Goal: Obtain resource: Obtain resource

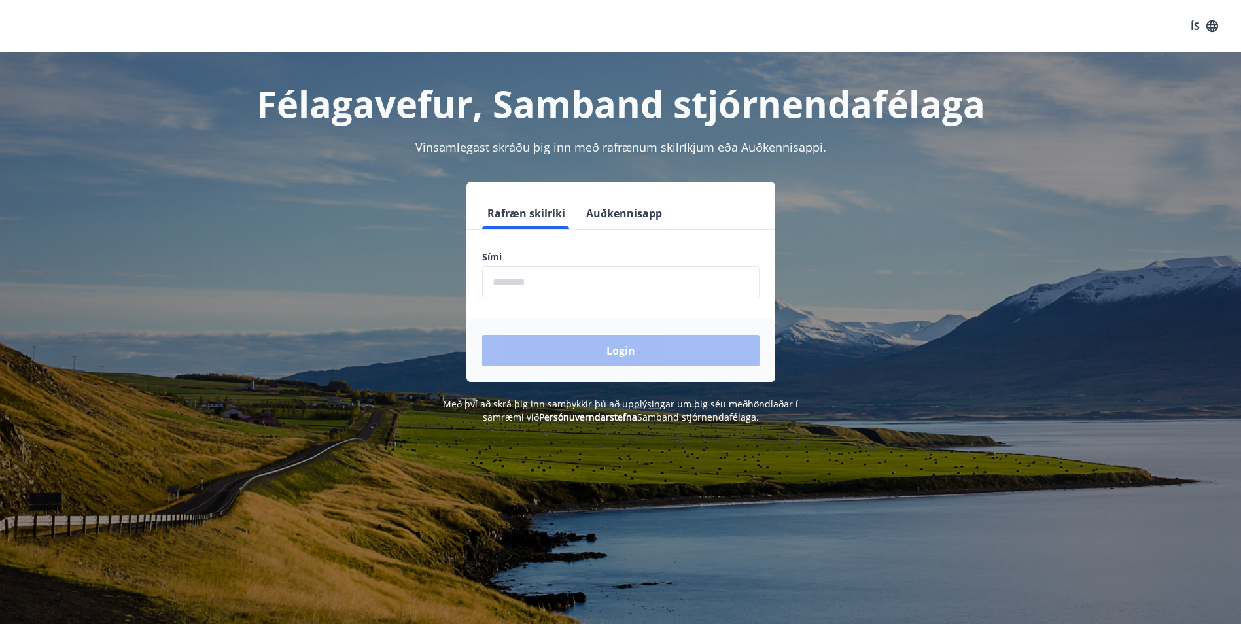
click at [569, 290] on input "phone" at bounding box center [620, 282] width 277 height 32
type input "********"
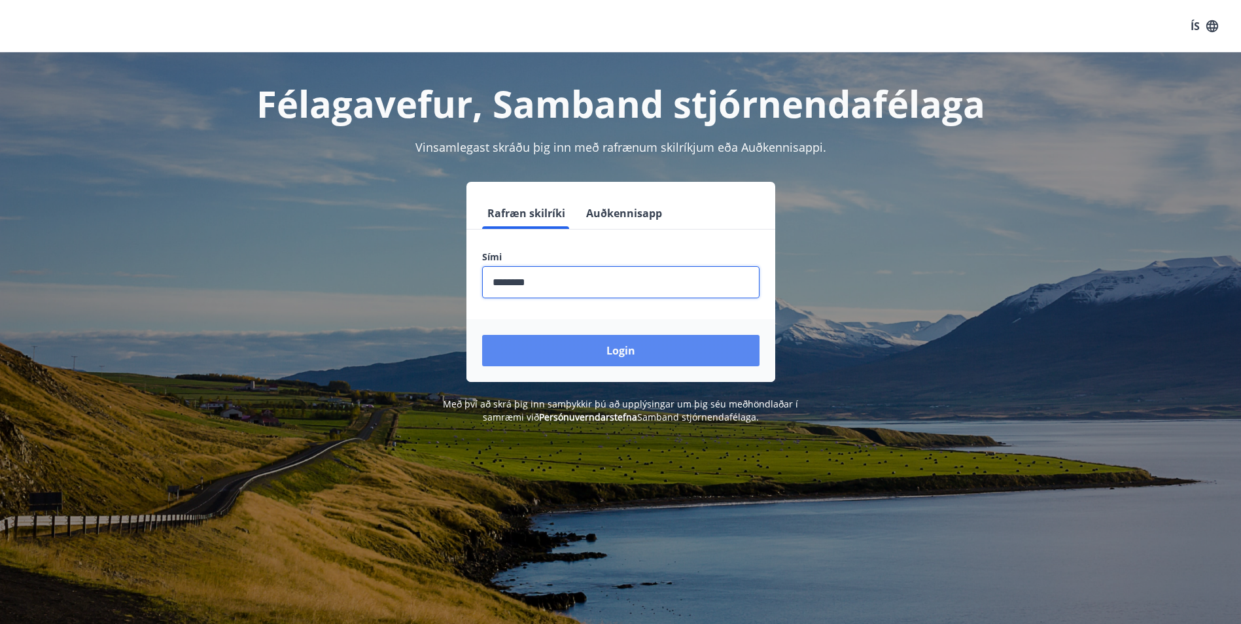
click at [647, 348] on button "Login" at bounding box center [620, 350] width 277 height 31
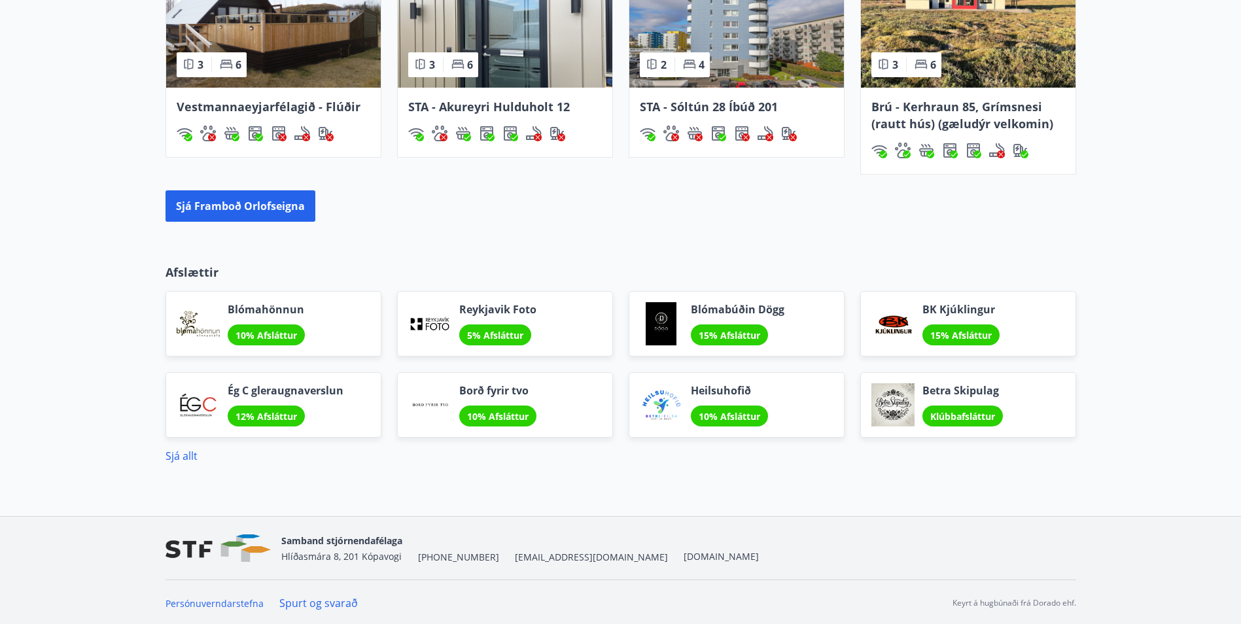
scroll to position [1061, 0]
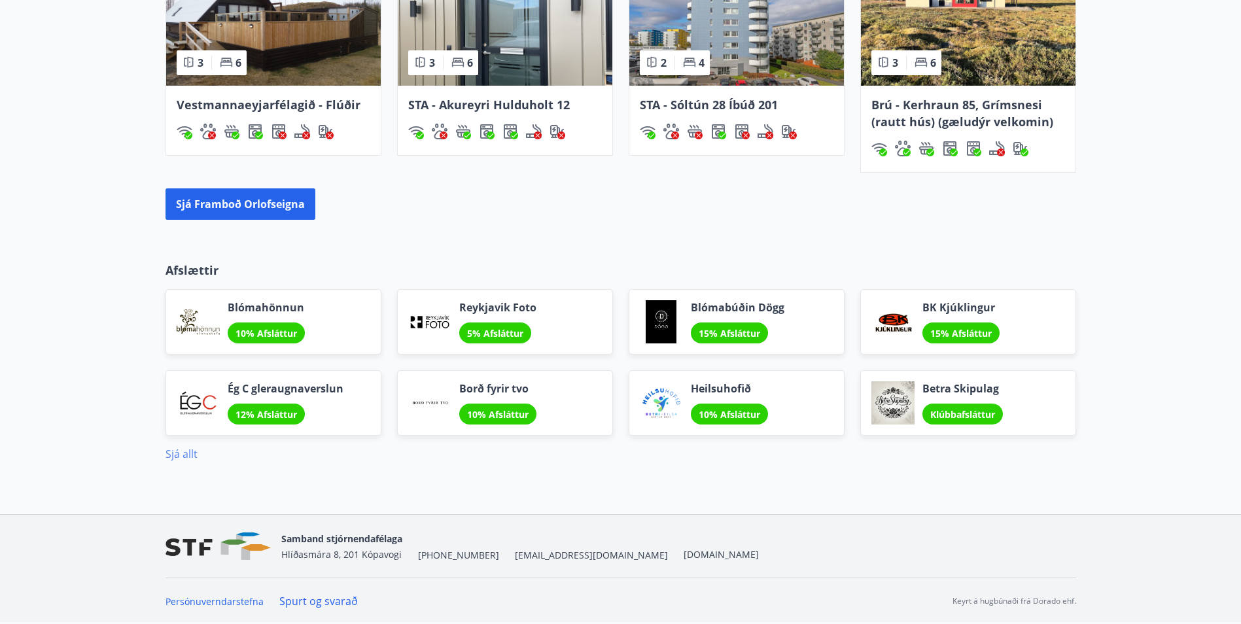
click at [190, 454] on link "Sjá allt" at bounding box center [181, 454] width 32 height 14
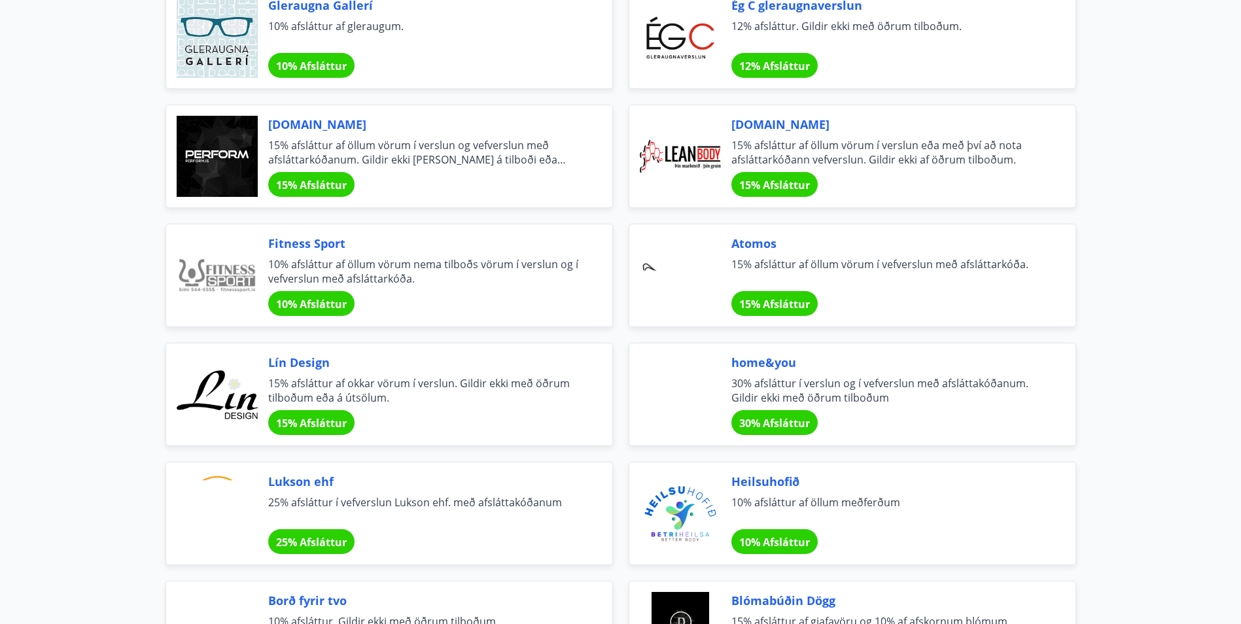
scroll to position [327, 0]
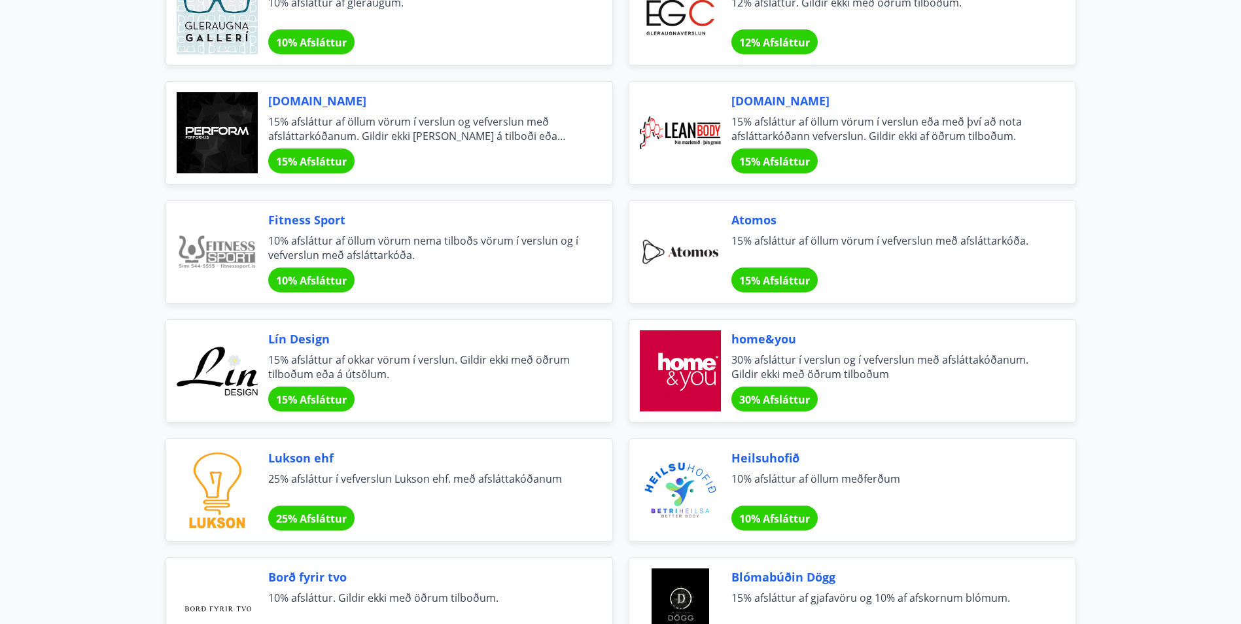
click at [786, 289] on div "15% Afsláttur" at bounding box center [774, 279] width 86 height 25
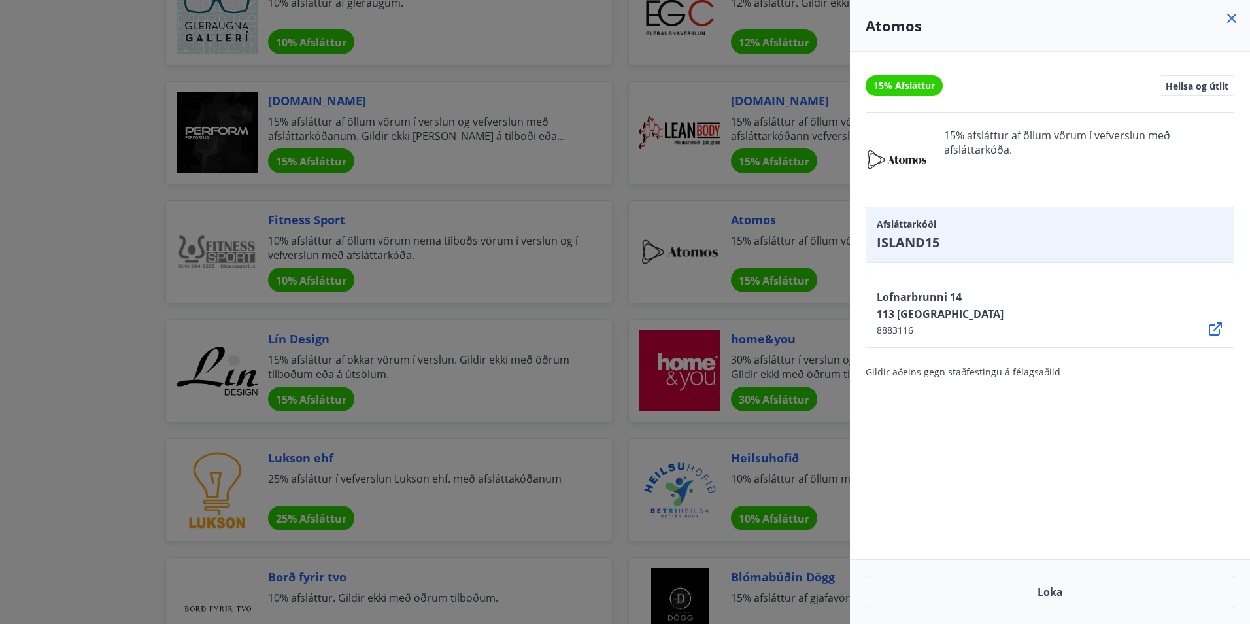
click at [22, 277] on div at bounding box center [625, 312] width 1250 height 624
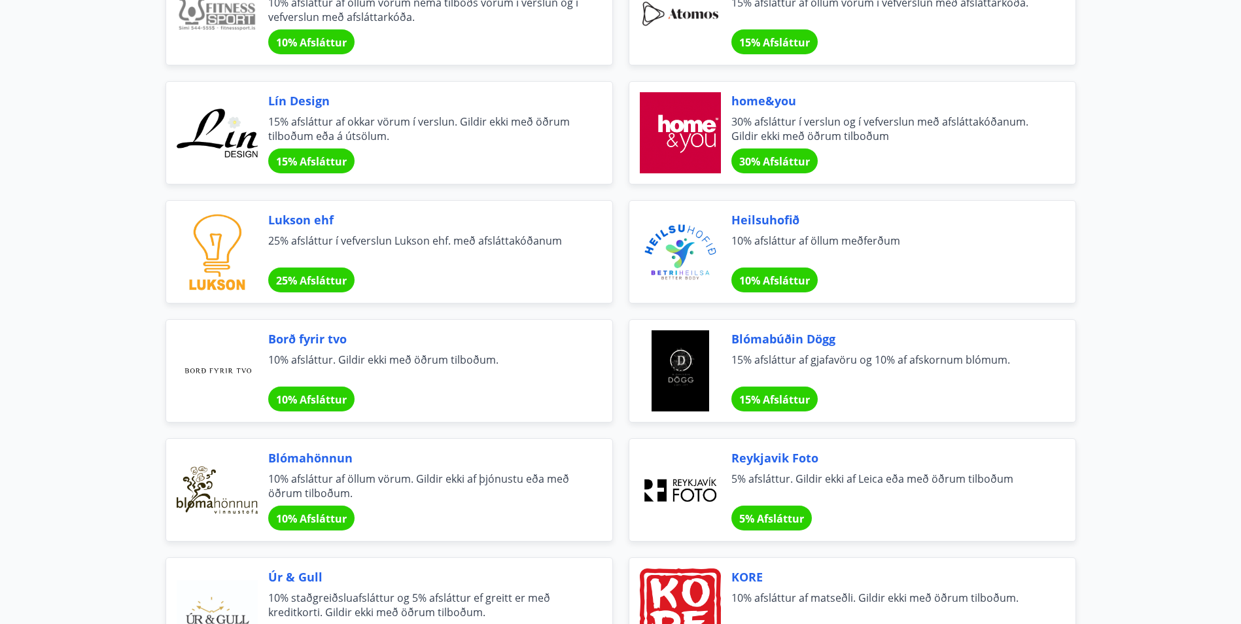
scroll to position [589, 0]
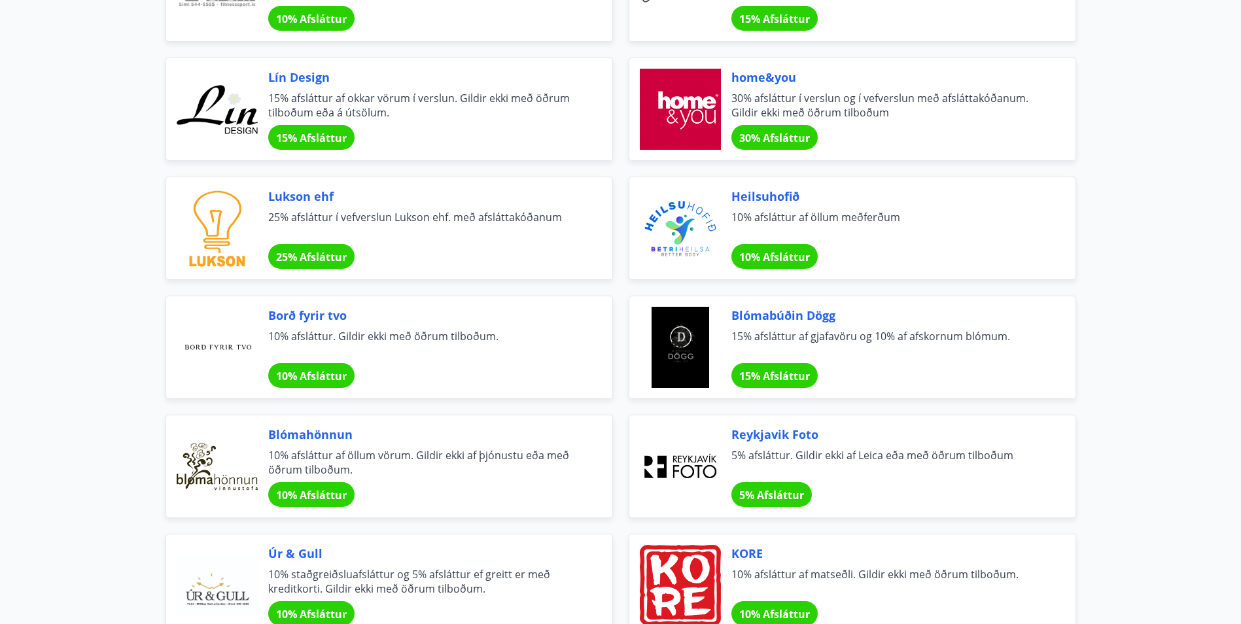
click at [772, 367] on div "15% Afsláttur" at bounding box center [774, 375] width 86 height 25
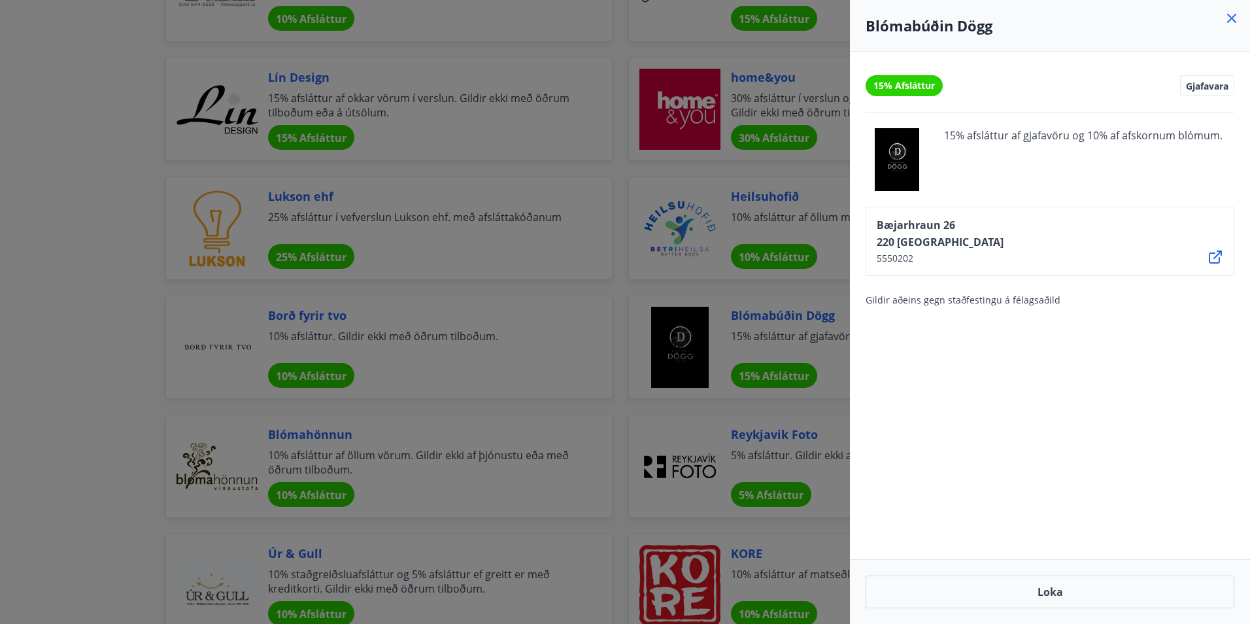
click at [101, 360] on div at bounding box center [625, 312] width 1250 height 624
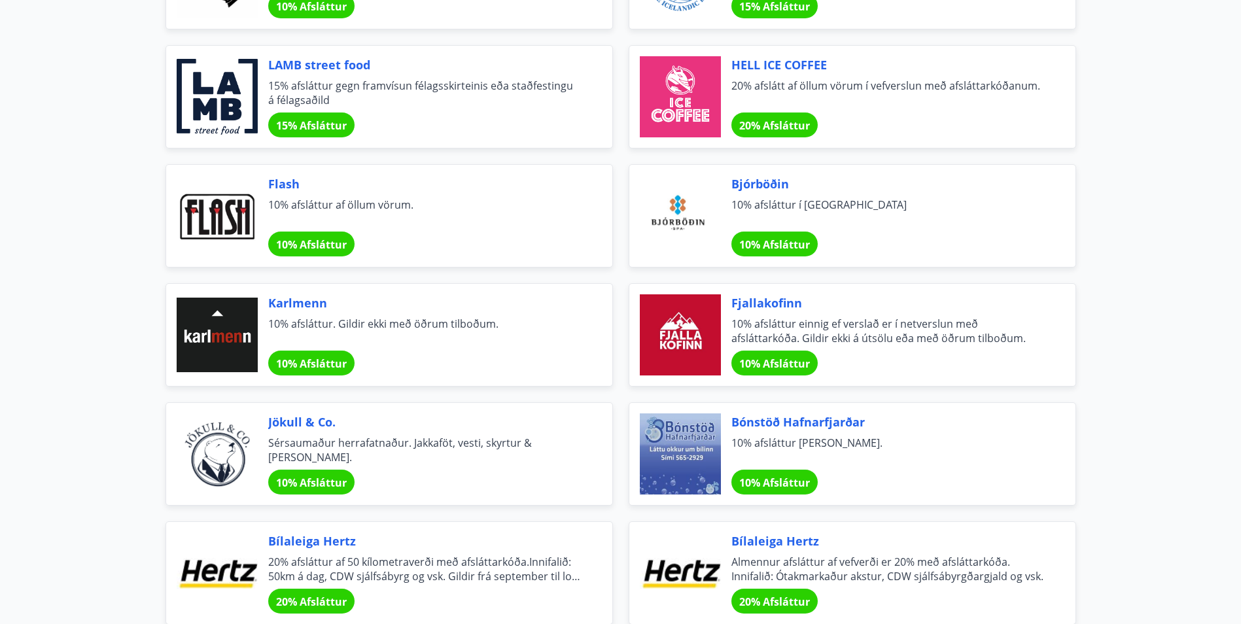
scroll to position [4215, 0]
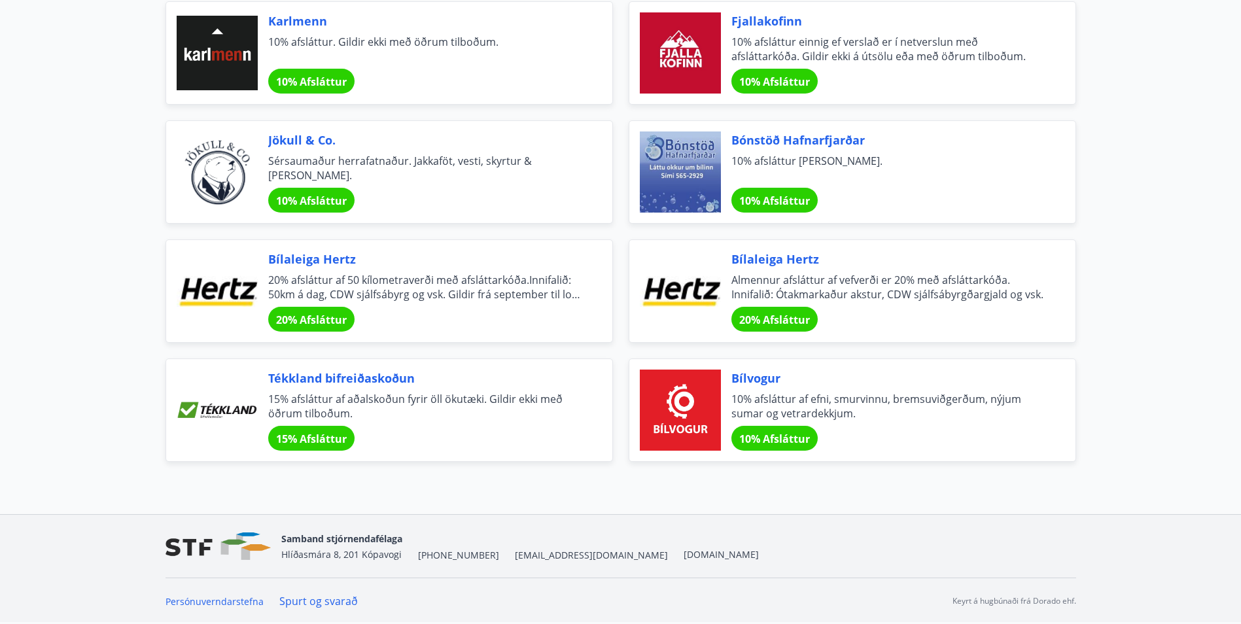
click at [749, 253] on span "Bílaleiga Hertz" at bounding box center [887, 258] width 313 height 17
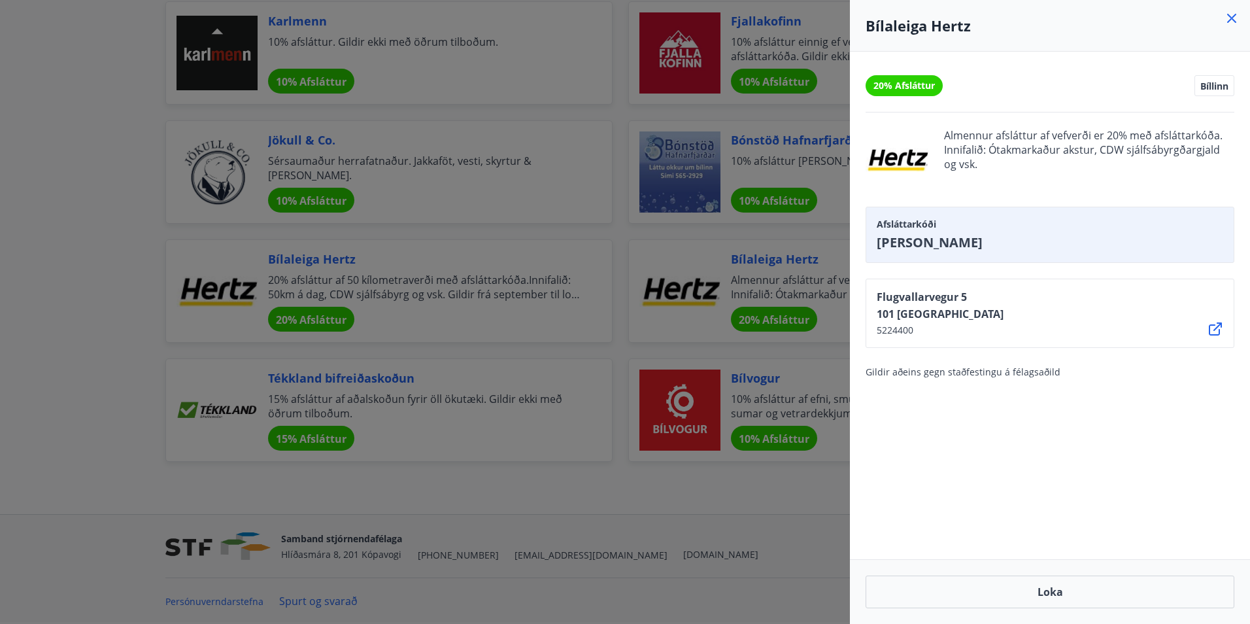
click at [696, 336] on div at bounding box center [625, 312] width 1250 height 624
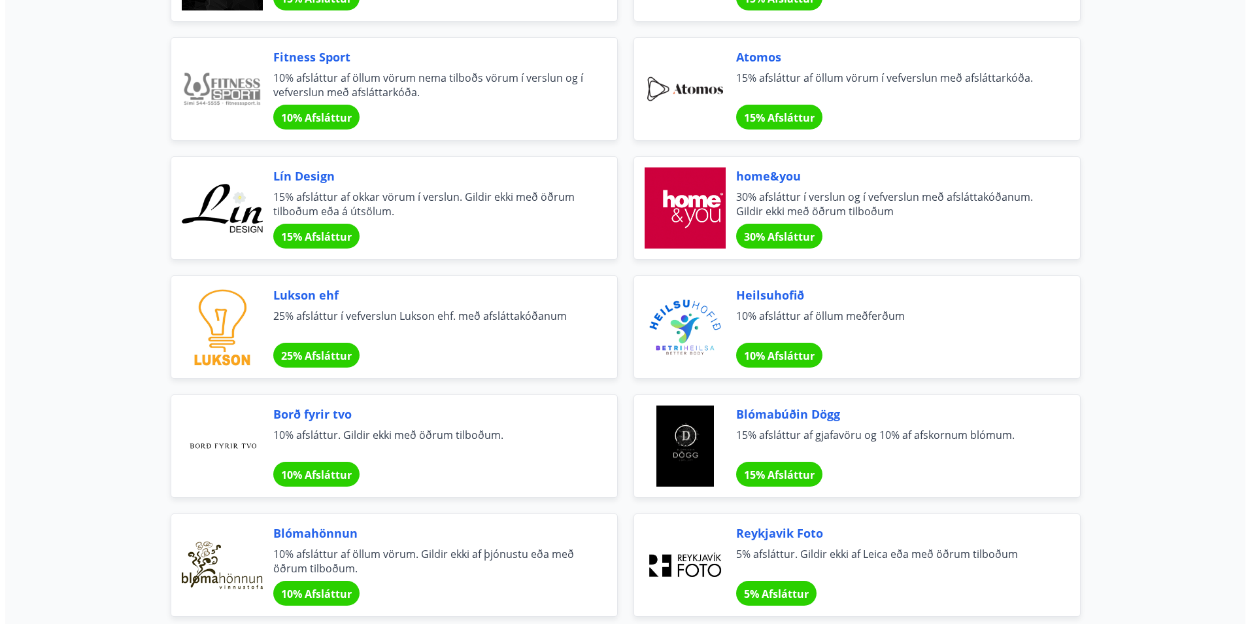
scroll to position [0, 0]
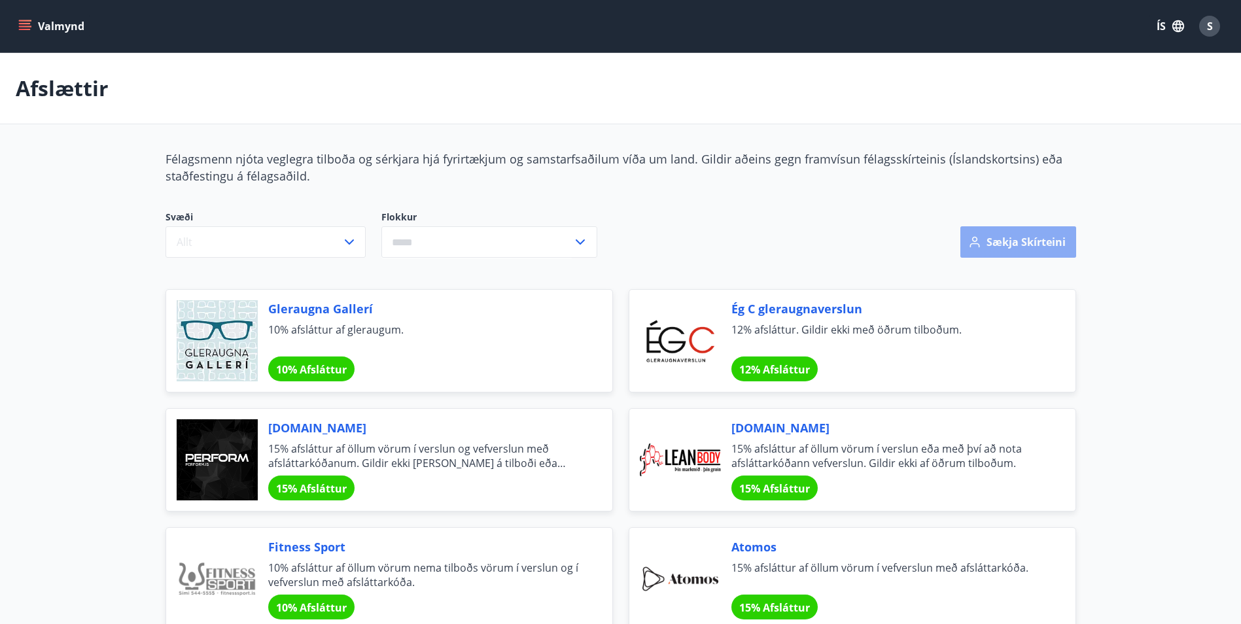
click at [1033, 238] on button "Sækja skírteini" at bounding box center [1018, 241] width 116 height 31
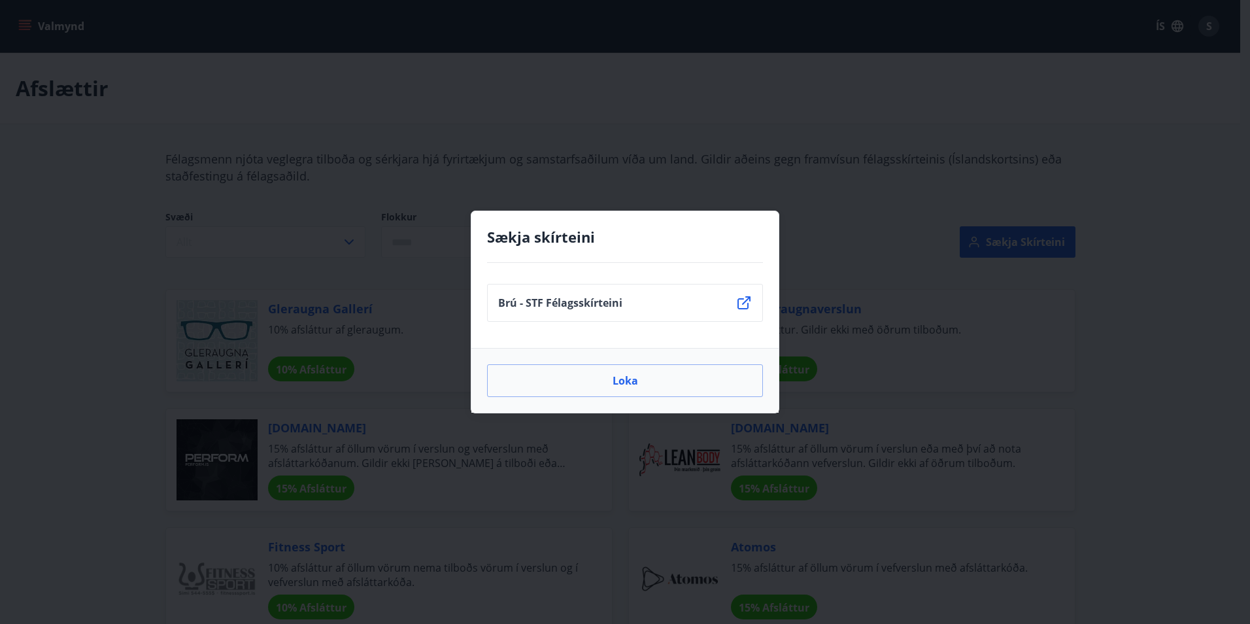
click at [743, 299] on icon at bounding box center [744, 302] width 13 height 13
